Goal: Task Accomplishment & Management: Manage account settings

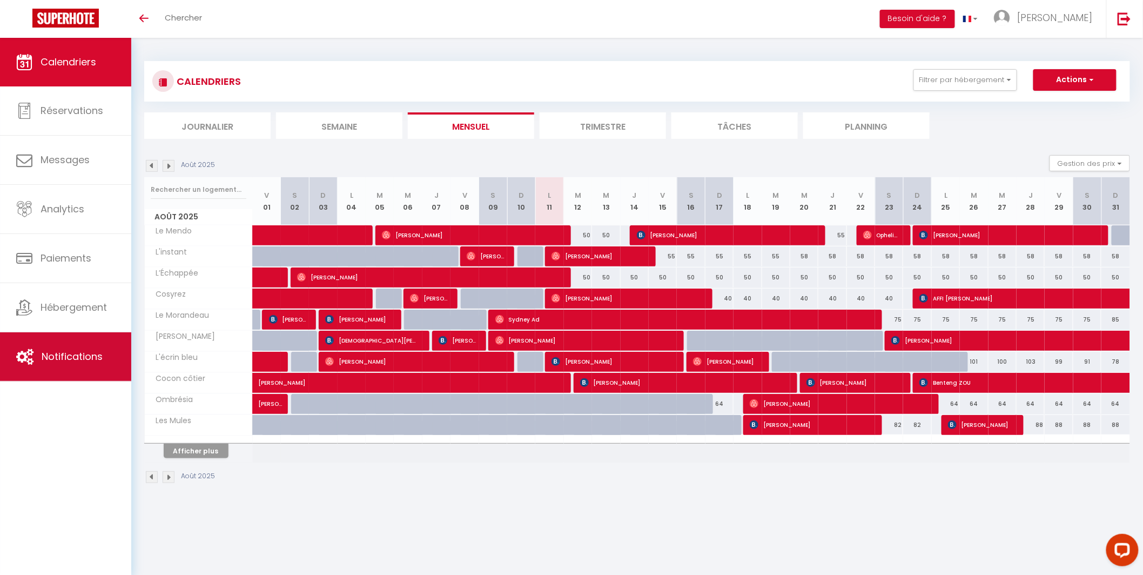
click at [82, 361] on span "Notifications" at bounding box center [72, 357] width 61 height 14
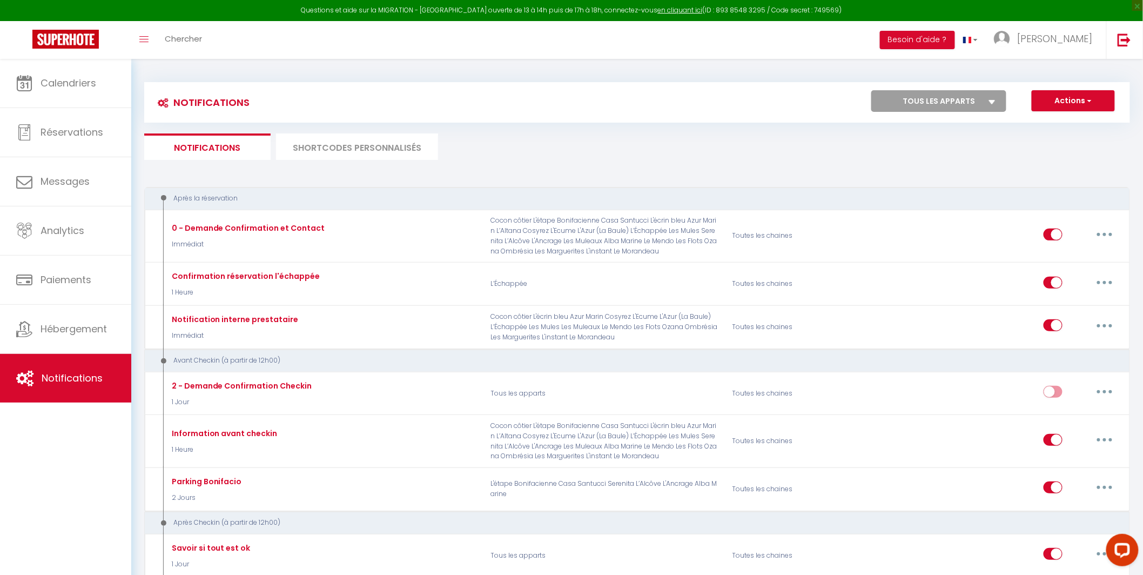
click at [388, 140] on li "SHORTCODES PERSONNALISÉS" at bounding box center [357, 146] width 162 height 26
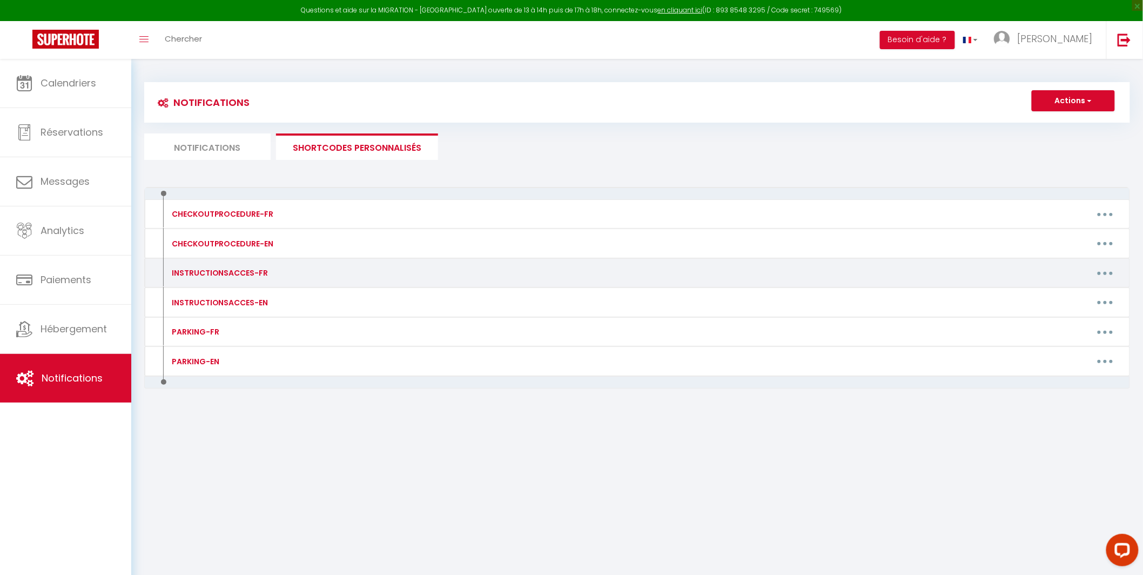
click at [882, 276] on button "button" at bounding box center [1105, 272] width 30 height 17
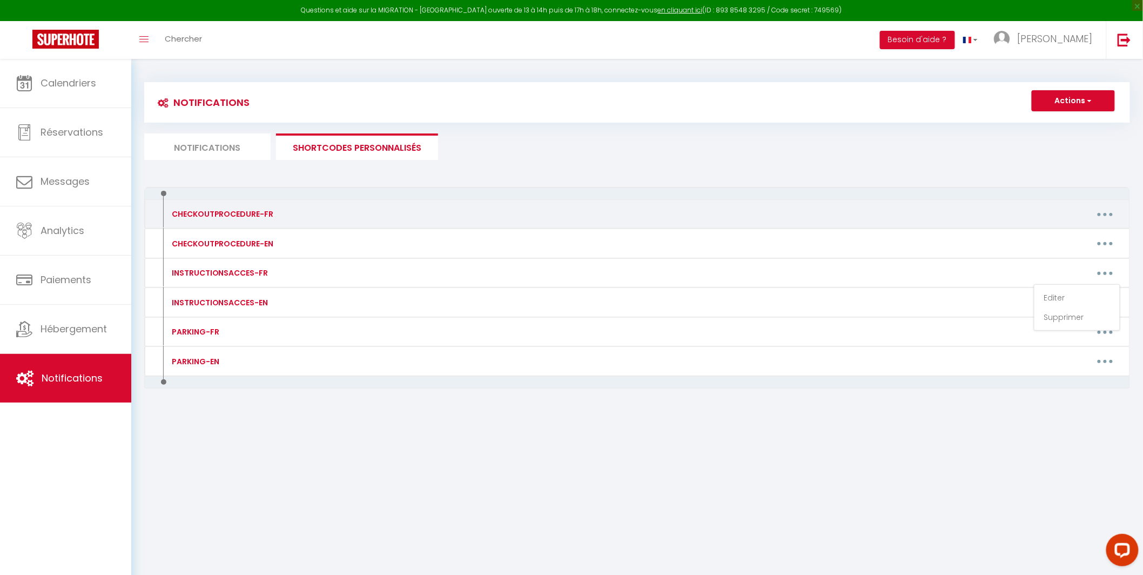
click at [882, 212] on button "button" at bounding box center [1105, 213] width 30 height 17
click at [882, 242] on link "Editer" at bounding box center [1077, 239] width 80 height 18
type input "CHECKOUTPROCEDURE-FR"
type textarea "Bonjour,"
type textarea "J’espère que vous avez passé un agréable séjour ! Petit rappel concernant la fi…"
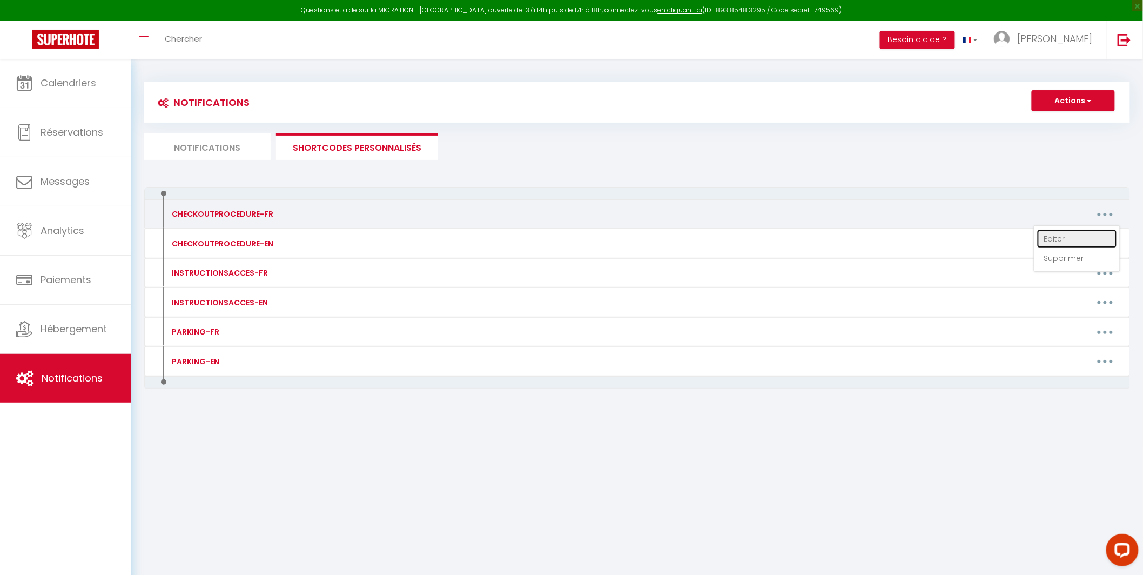
type textarea "Bonjour, J'espère que vous avez passé un agréable séjour à [GEOGRAPHIC_DATA]. P…"
type textarea "J’espère que vous avez passé un agréable séjour ! Petit rappel concernant la fi…"
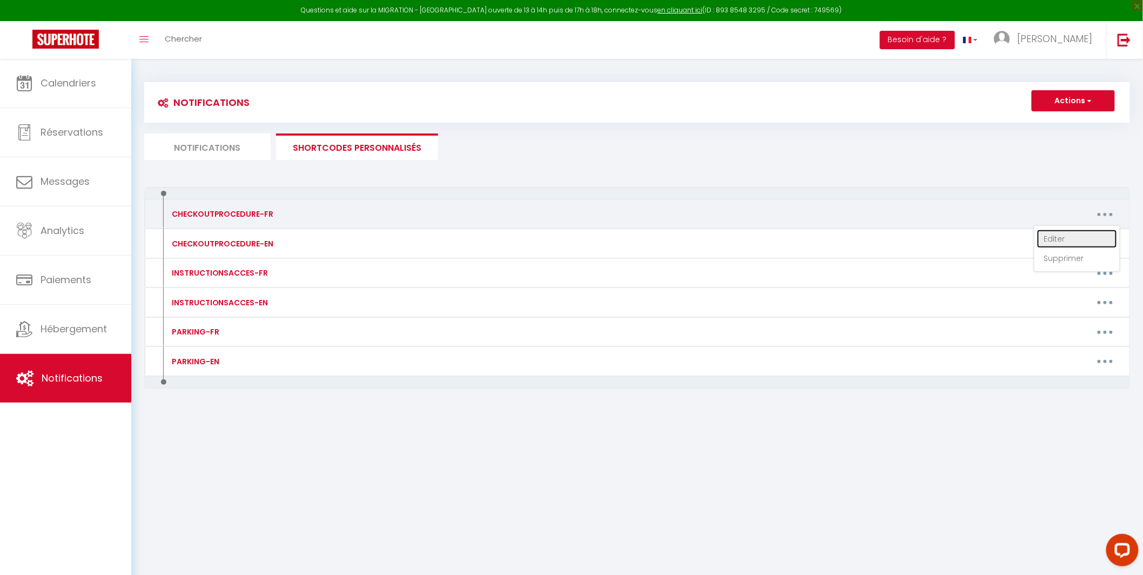
type textarea "J’espère que vous avez passé un agréable séjour ! Petit rappel concernant la fi…"
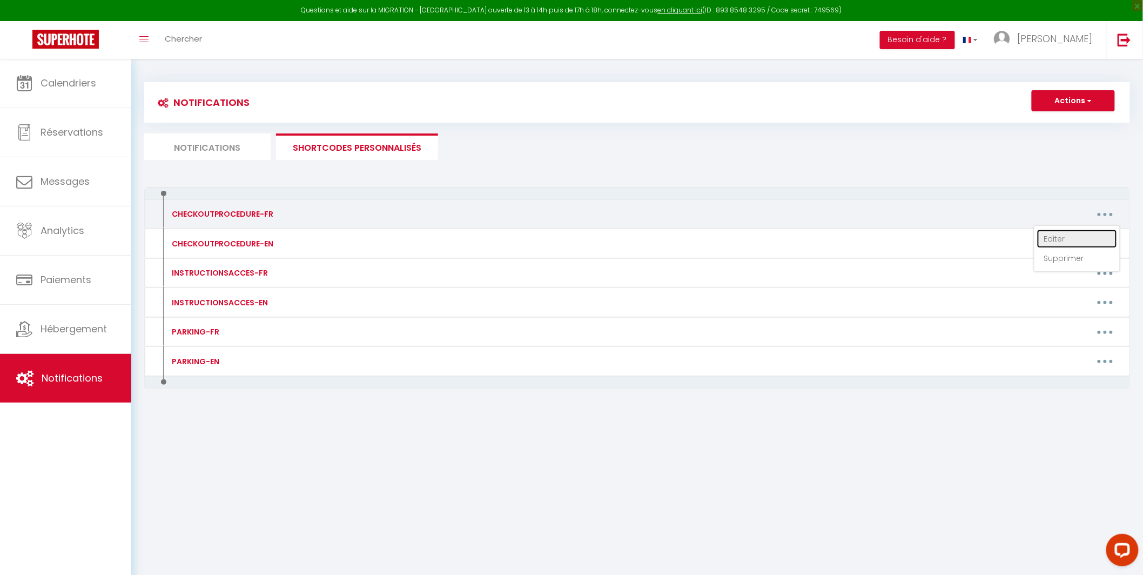
type textarea "J’espère que vous avez passé un agréable séjour ! Petit rappel concernant la fi…"
type textarea "Bonjour, J'espère que vous avez passé un agréable séjour à L'[GEOGRAPHIC_DATA].…"
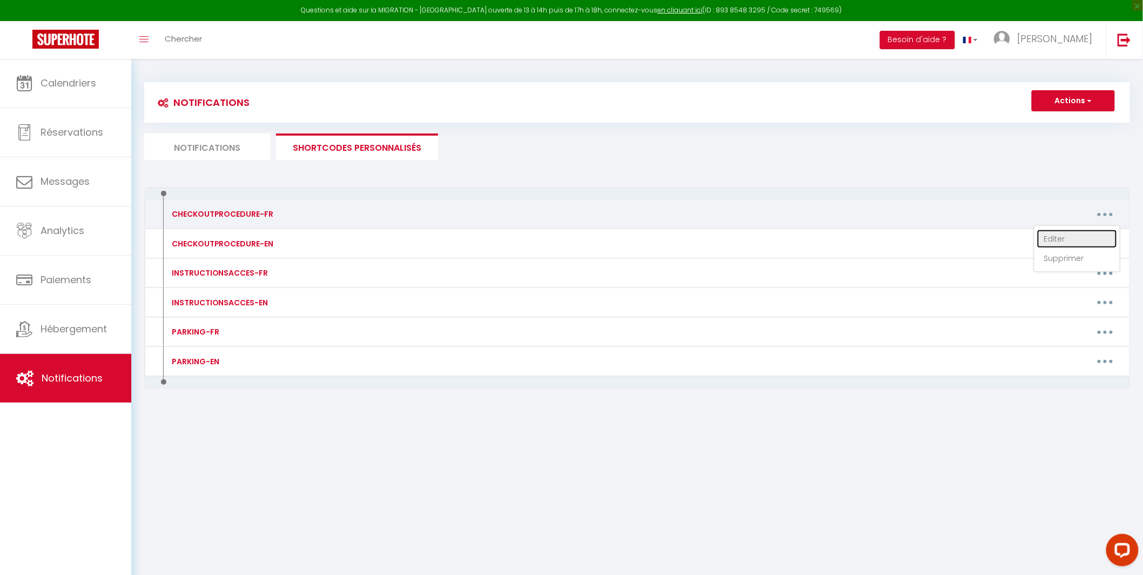
type textarea "J’espère que vous avez passé un agréable séjour ! Petit rappel concernant la fi…"
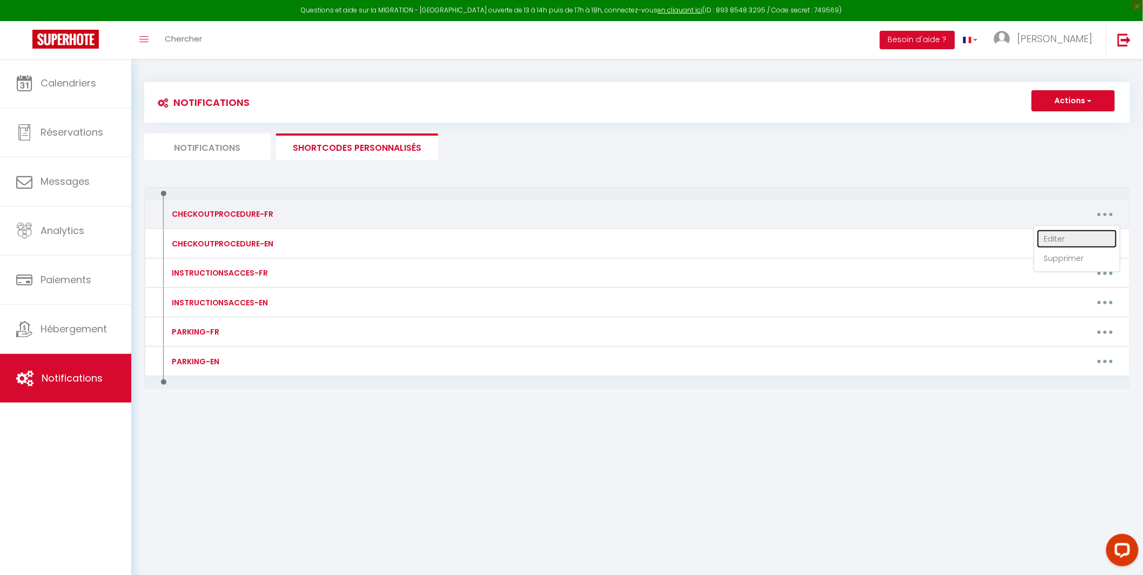
type textarea "J’espère que vous avez passé un agréable séjour ! Petit rappel concernant la fi…"
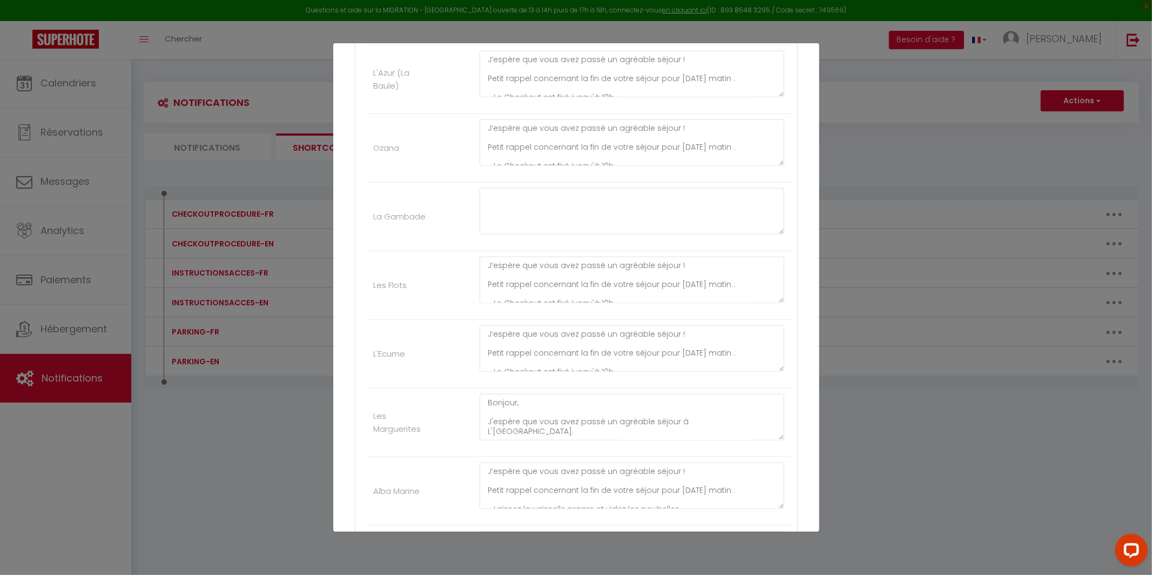
scroll to position [1007, 0]
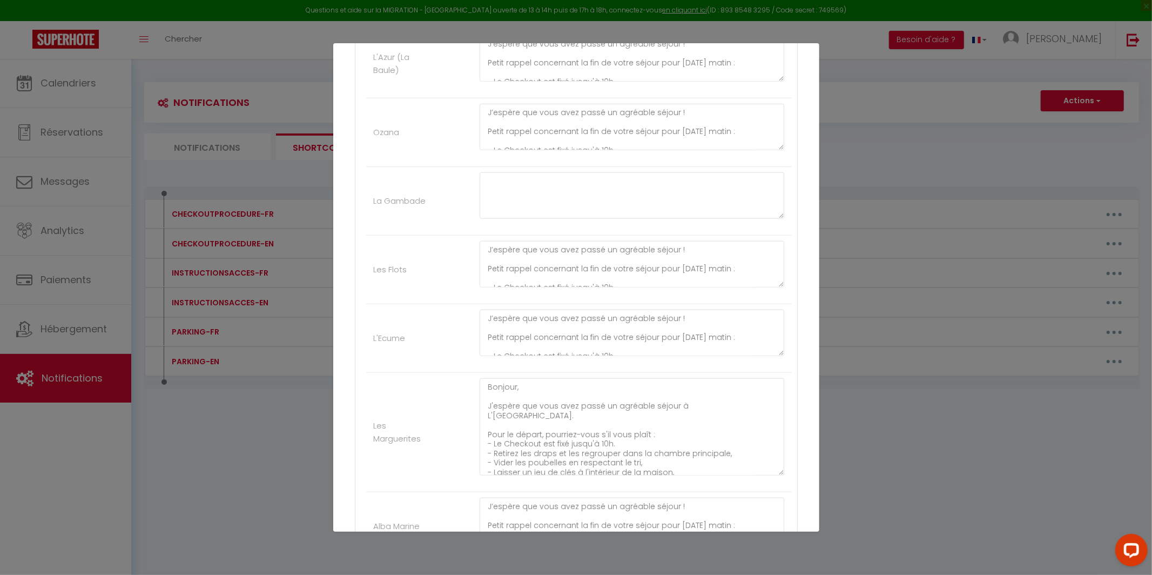
drag, startPoint x: 772, startPoint y: 422, endPoint x: 756, endPoint y: 478, distance: 58.0
click at [763, 475] on textarea "Bonjour, J'espère que vous avez passé un agréable séjour à L'[GEOGRAPHIC_DATA].…" at bounding box center [632, 426] width 305 height 97
drag, startPoint x: 487, startPoint y: 410, endPoint x: 478, endPoint y: 391, distance: 21.7
click at [480, 391] on textarea "Bonjour, J'espère que vous avez passé un agréable séjour à L'[GEOGRAPHIC_DATA].…" at bounding box center [632, 433] width 305 height 111
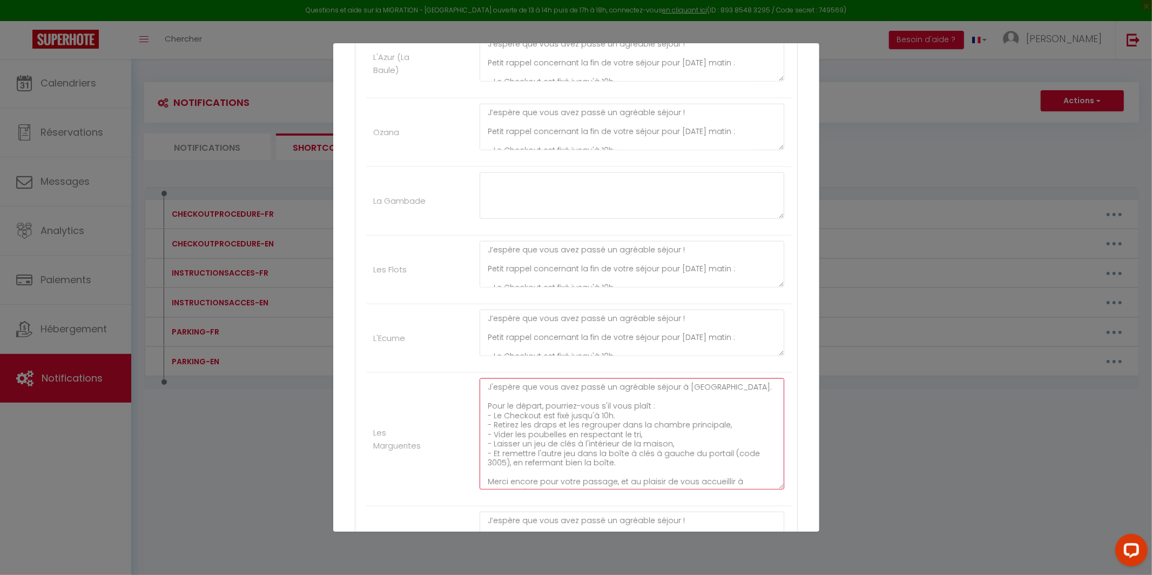
click at [528, 417] on textarea "J'espère que vous avez passé un agréable séjour à [GEOGRAPHIC_DATA]. Pour le dé…" at bounding box center [632, 433] width 305 height 111
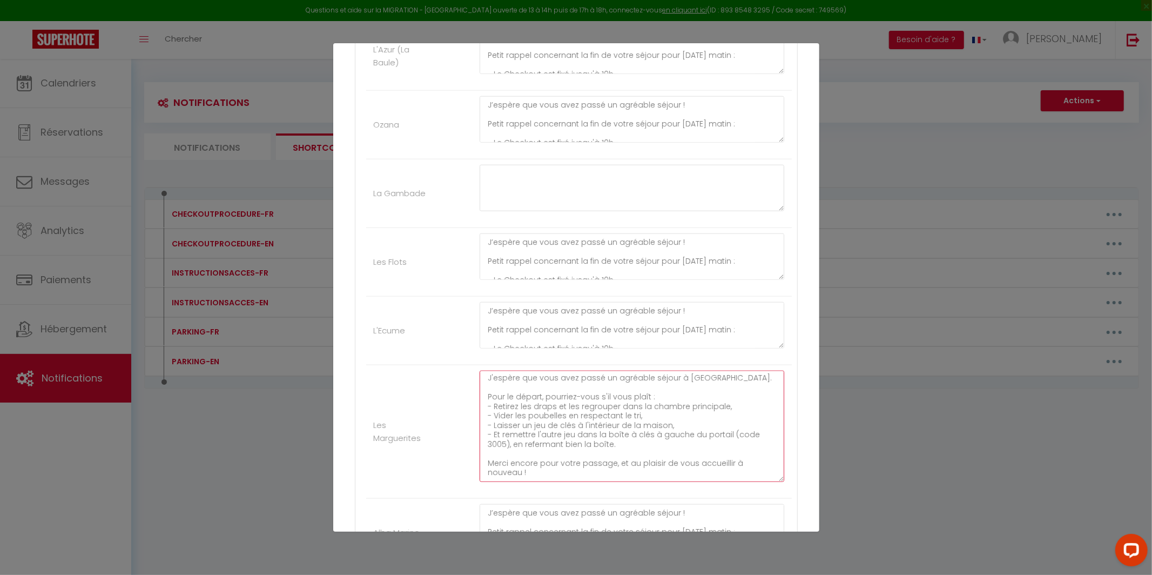
click at [625, 454] on textarea "J'espère que vous avez passé un agréable séjour à [GEOGRAPHIC_DATA]. Pour le dé…" at bounding box center [632, 426] width 305 height 111
paste textarea "- Le Checkout est fixé jusqu'à 10h."
click at [494, 467] on textarea "J'espère que vous avez passé un agréable séjour à [GEOGRAPHIC_DATA]. Pour le dé…" at bounding box center [632, 426] width 305 height 111
click at [493, 467] on textarea "J'espère que vous avez passé un agréable séjour à [GEOGRAPHIC_DATA]. Pour le dé…" at bounding box center [632, 426] width 305 height 111
click at [491, 467] on textarea "J'espère que vous avez passé un agréable séjour à [GEOGRAPHIC_DATA]. Pour le dé…" at bounding box center [632, 426] width 305 height 111
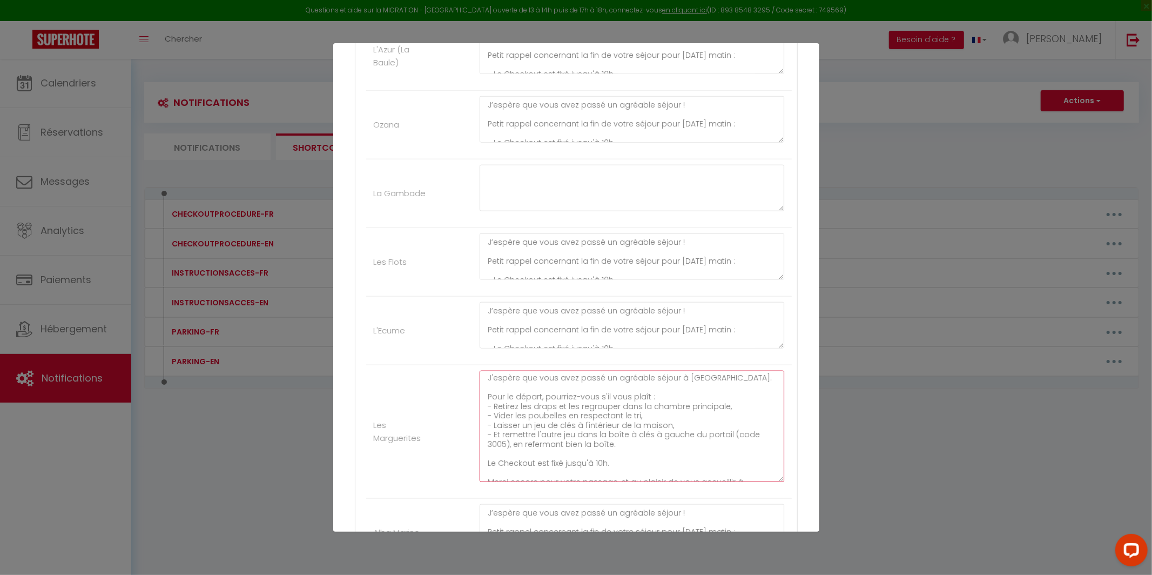
click at [556, 468] on textarea "J'espère que vous avez passé un agréable séjour à [GEOGRAPHIC_DATA]. Pour le dé…" at bounding box center [632, 426] width 305 height 111
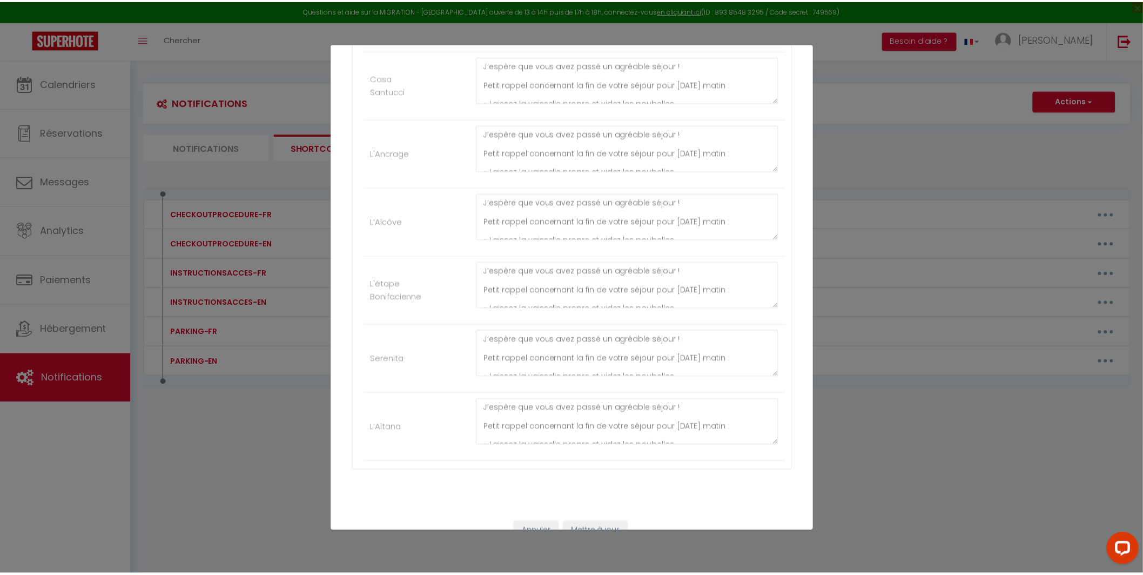
scroll to position [1554, 0]
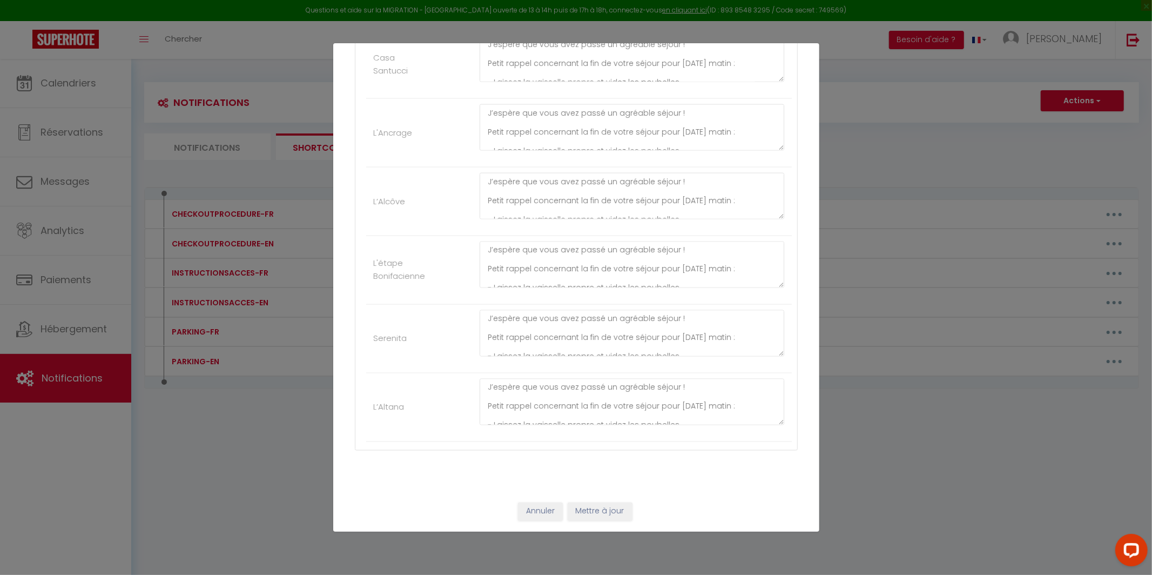
type textarea "J'espère que vous avez passé un agréable séjour à [GEOGRAPHIC_DATA]. Pour le dé…"
click at [599, 478] on button "Mettre à jour" at bounding box center [600, 511] width 65 height 18
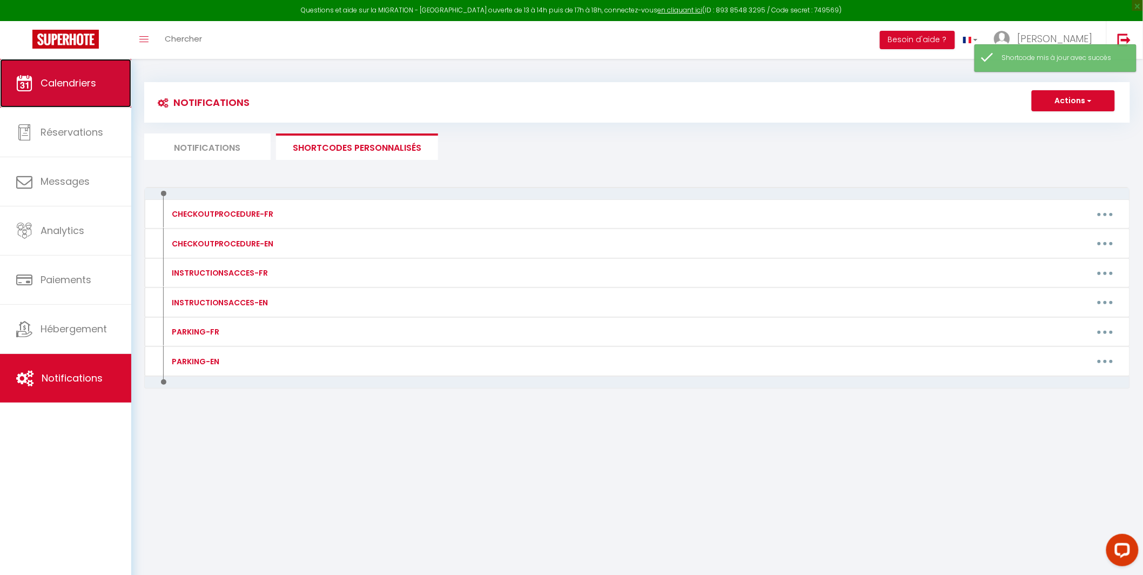
click at [93, 70] on link "Calendriers" at bounding box center [65, 83] width 131 height 49
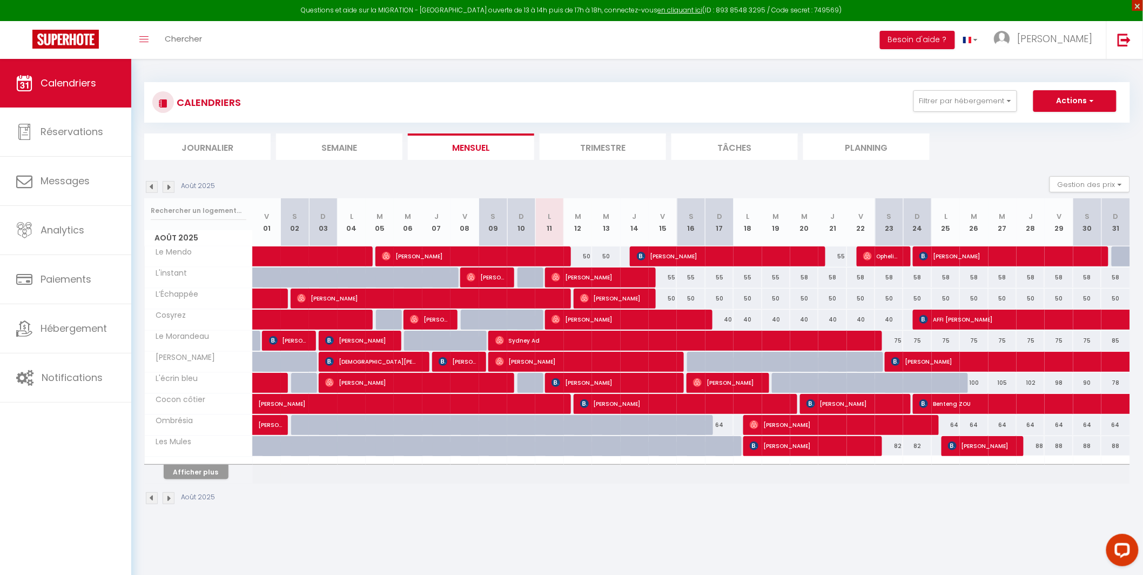
click at [882, 9] on span "×" at bounding box center [1137, 5] width 11 height 11
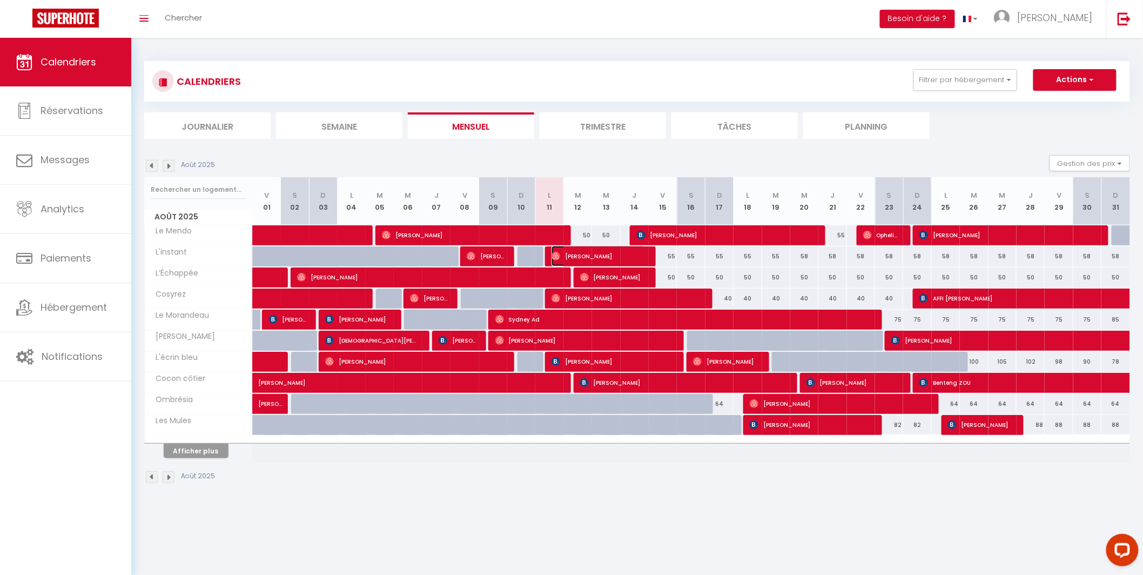
click at [621, 254] on span "[PERSON_NAME]" at bounding box center [598, 256] width 93 height 21
select select "OK"
select select "1"
select select "0"
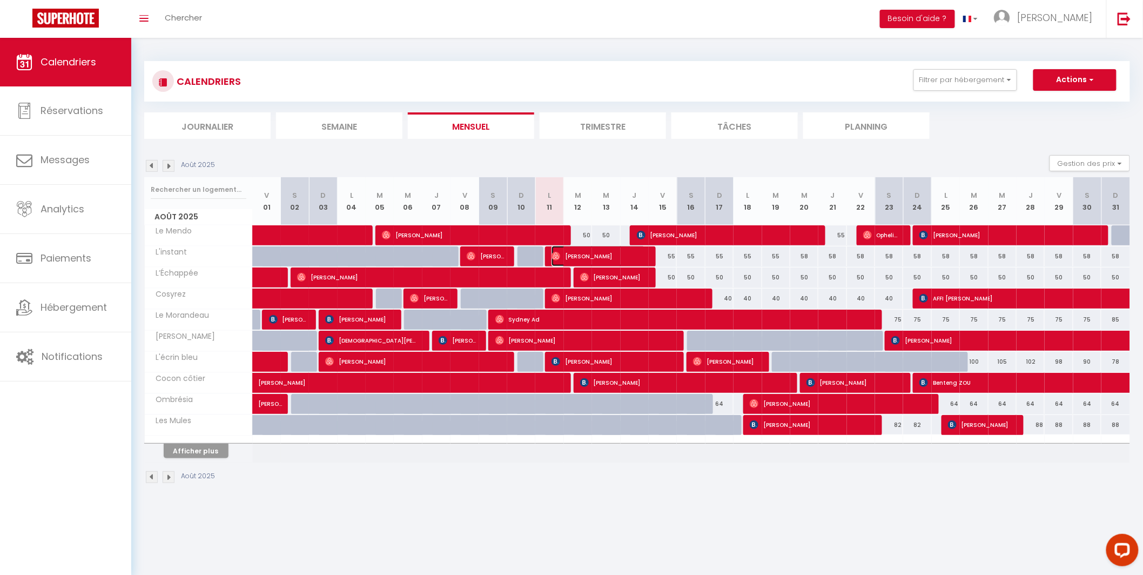
select select "1"
select select
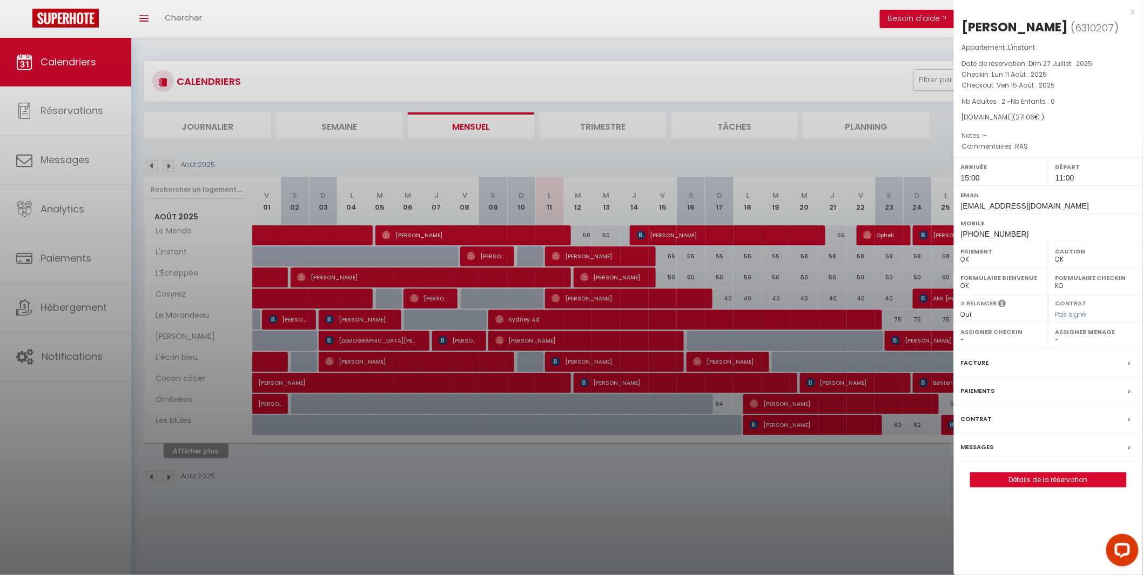
click at [882, 448] on label "Messages" at bounding box center [977, 446] width 33 height 11
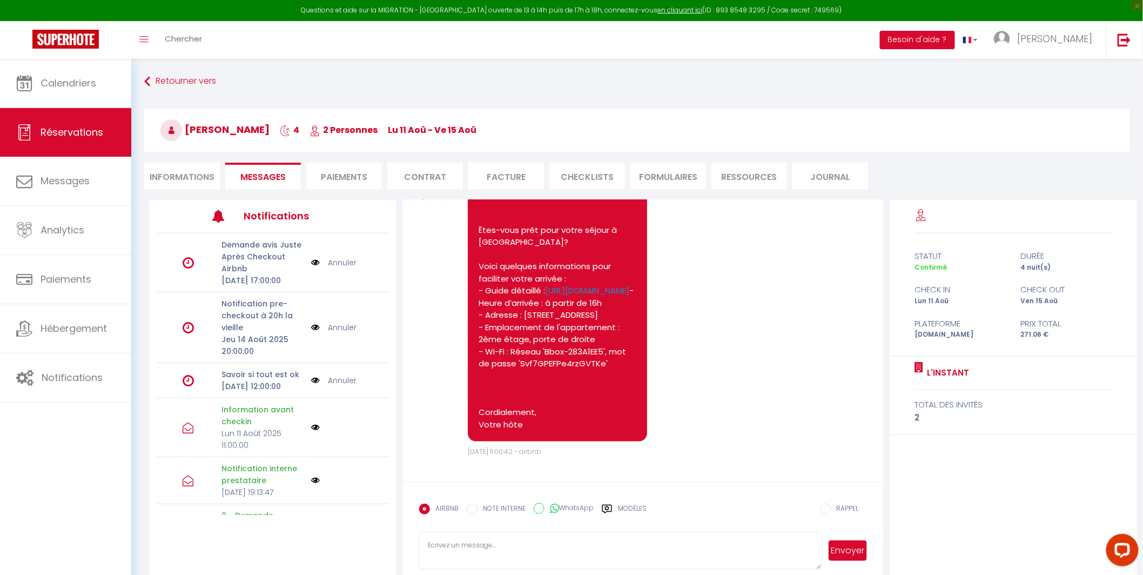
scroll to position [619, 0]
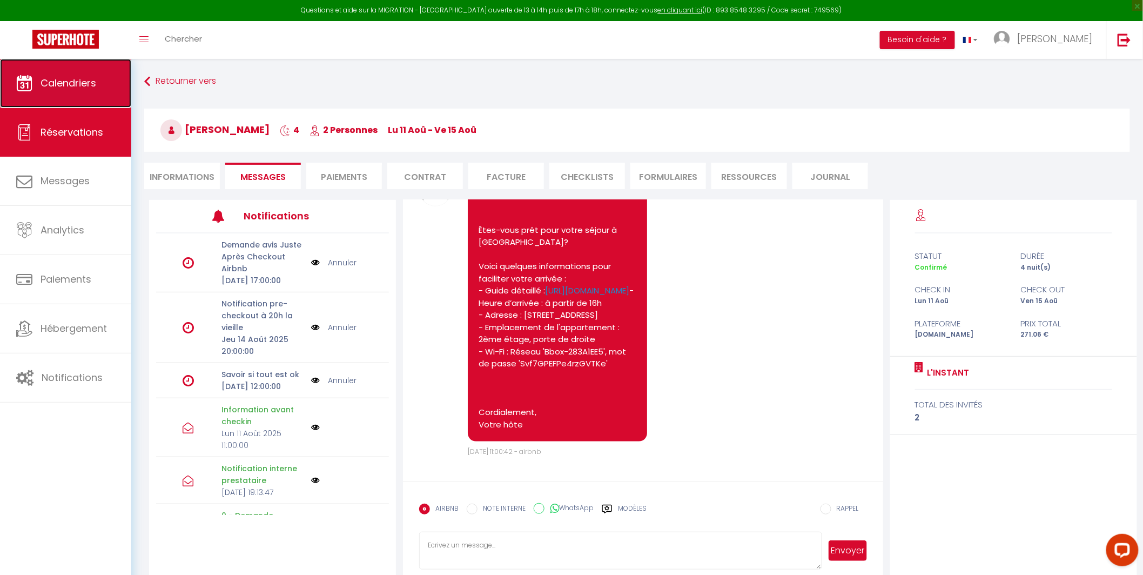
click at [46, 76] on span "Calendriers" at bounding box center [69, 83] width 56 height 14
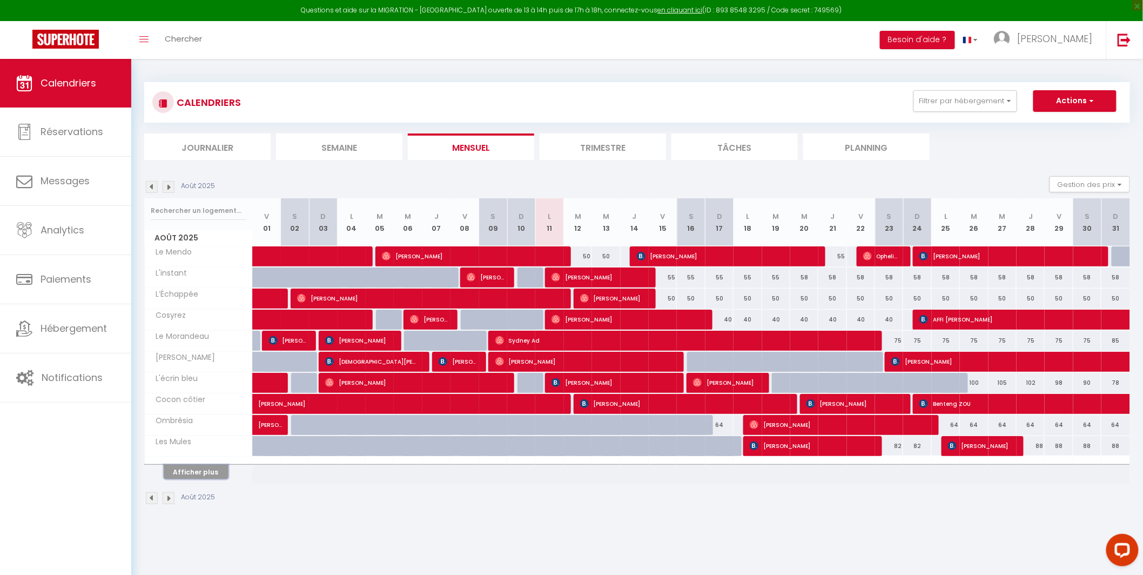
click at [192, 473] on button "Afficher plus" at bounding box center [196, 472] width 65 height 15
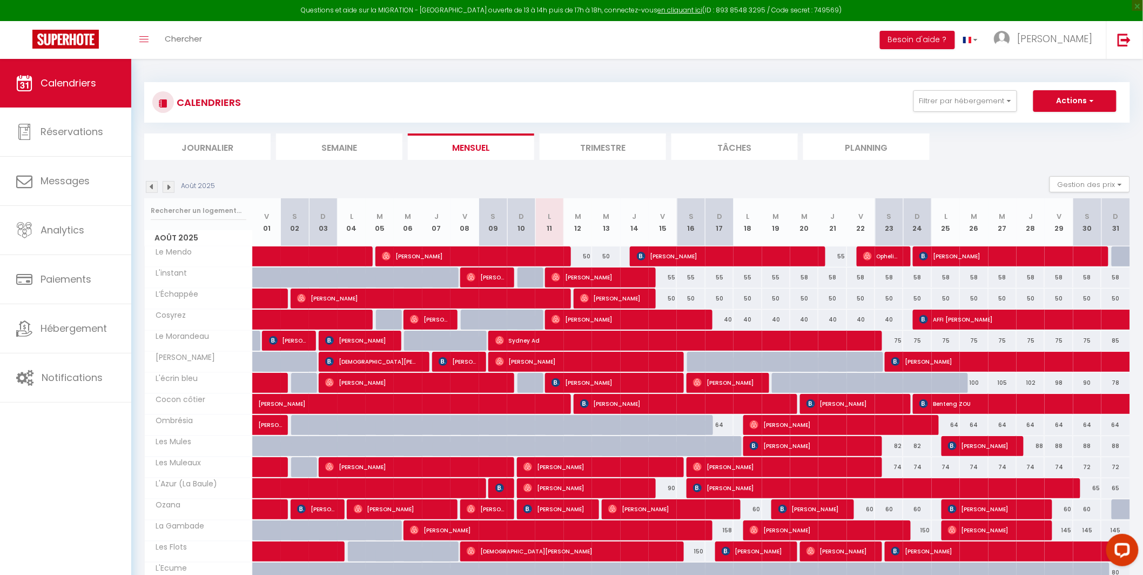
scroll to position [165, 0]
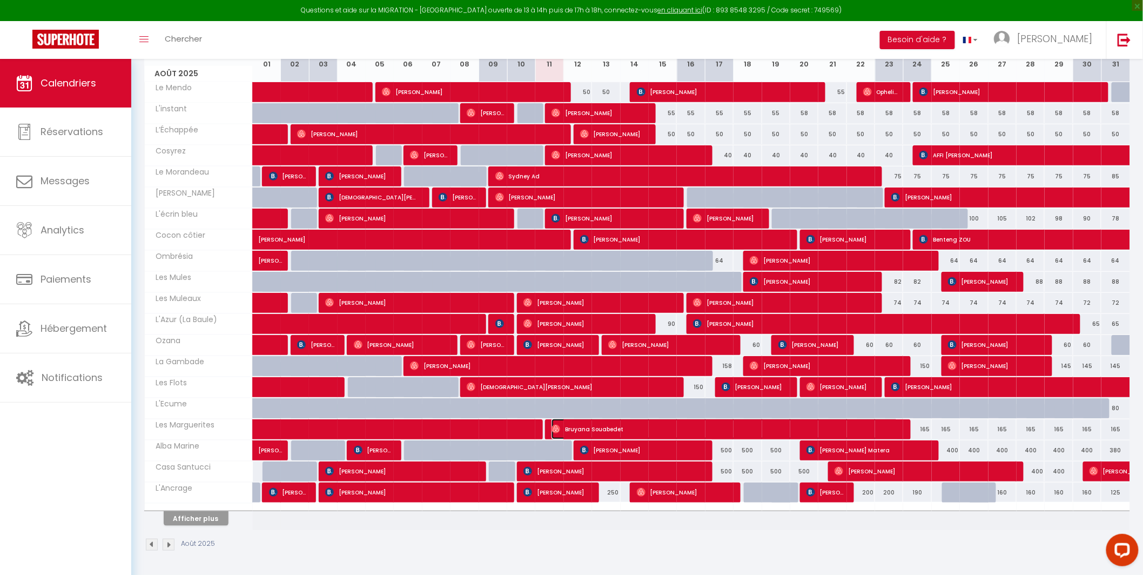
click at [574, 430] on span "Bruyana Souabedet" at bounding box center [725, 429] width 346 height 21
select select "OK"
select select "0"
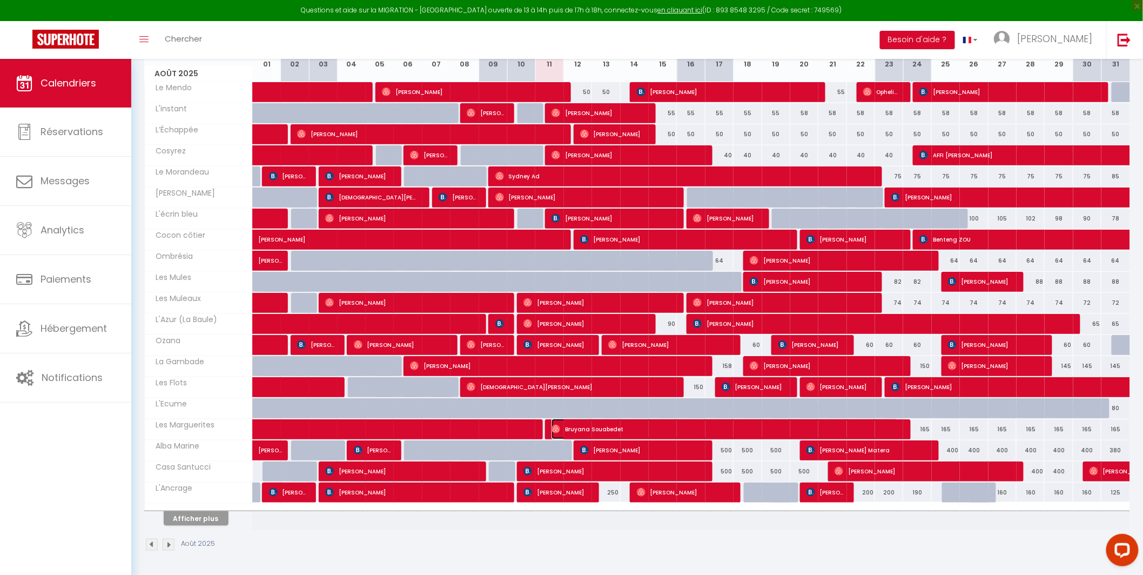
select select "1"
select select
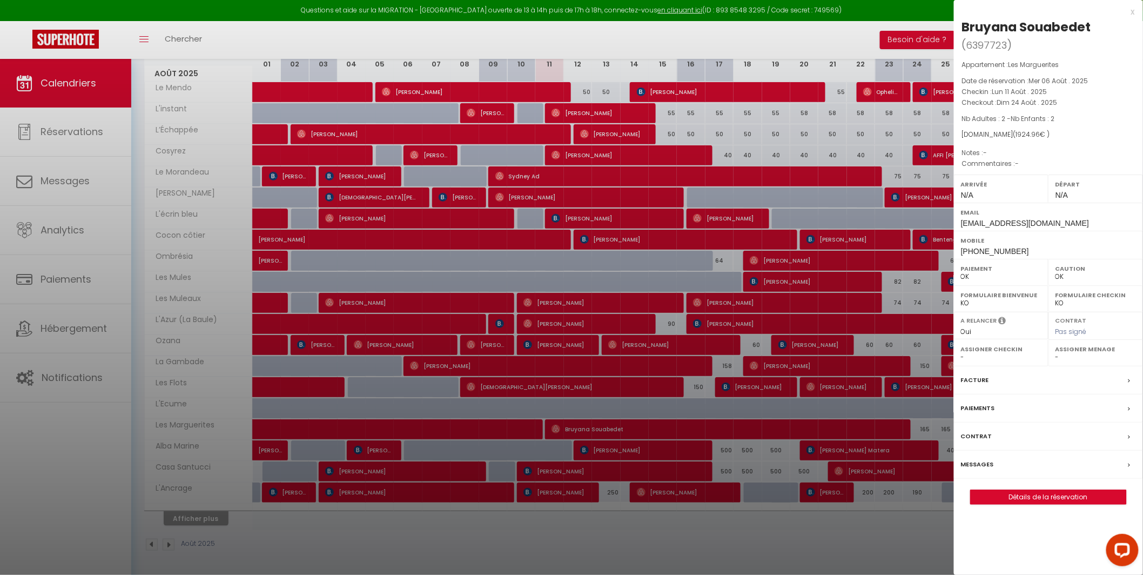
click at [882, 11] on div "x" at bounding box center [1044, 11] width 181 height 13
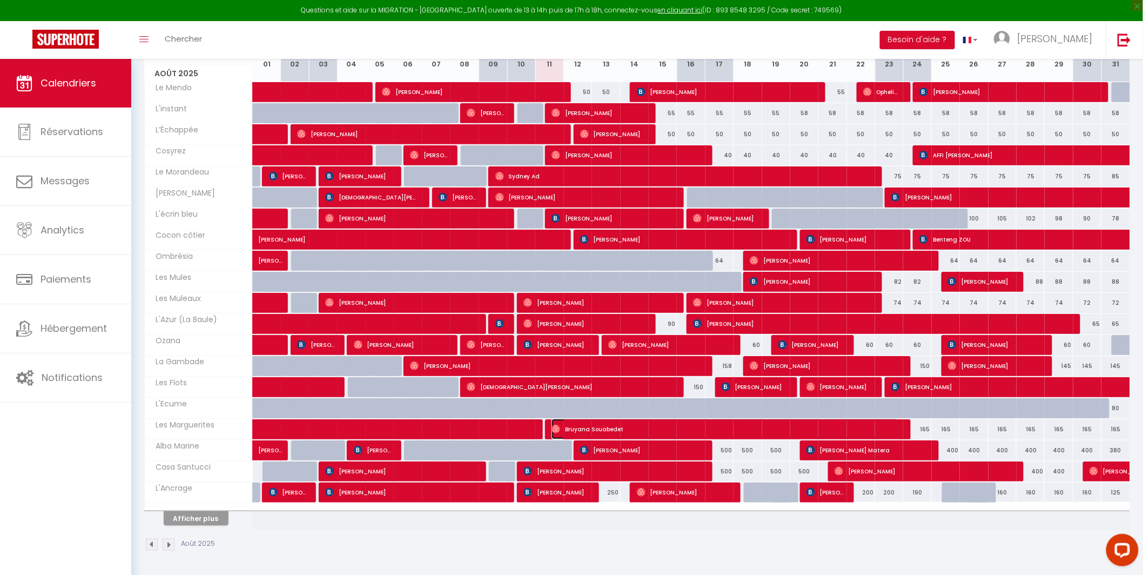
click at [574, 426] on span "Bruyana Souabedet" at bounding box center [725, 429] width 346 height 21
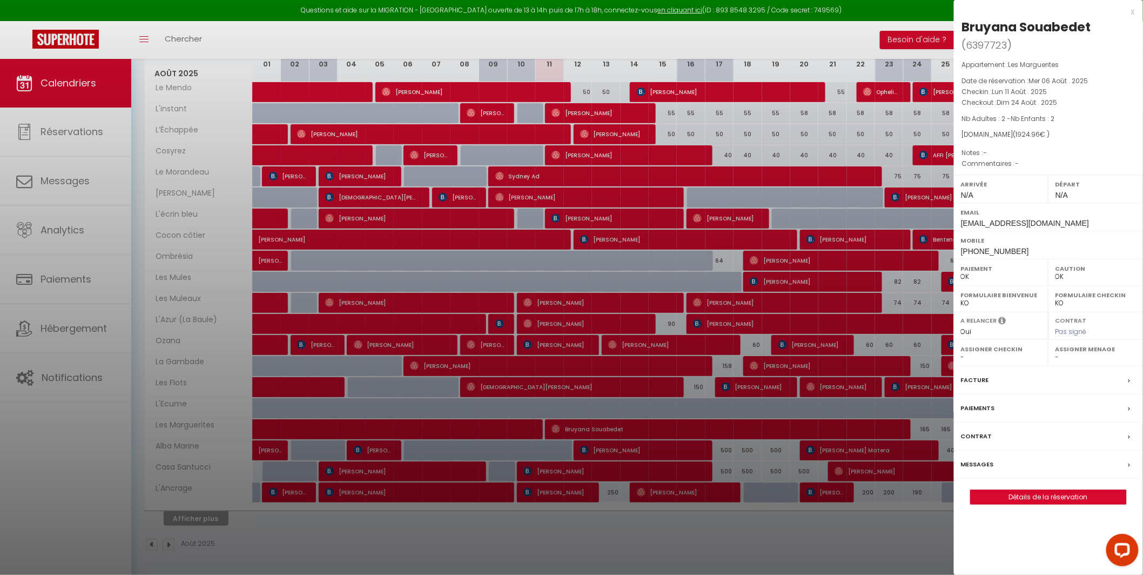
click at [882, 11] on div "x" at bounding box center [1044, 11] width 181 height 13
